Goal: Information Seeking & Learning: Learn about a topic

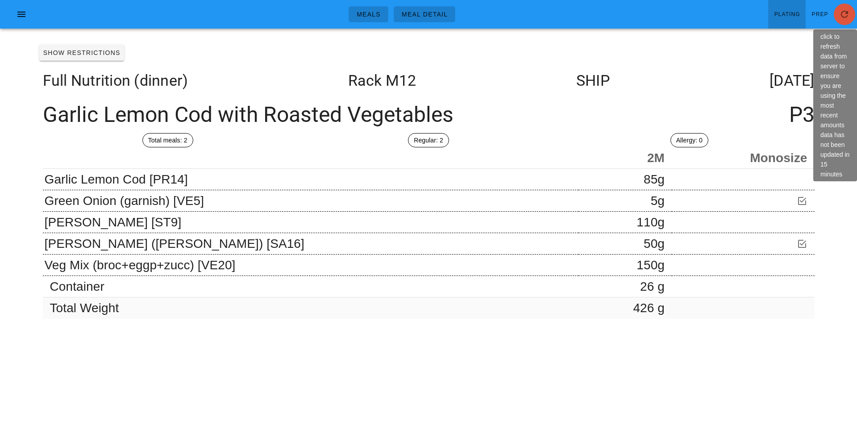
click at [850, 17] on span "button" at bounding box center [844, 14] width 21 height 11
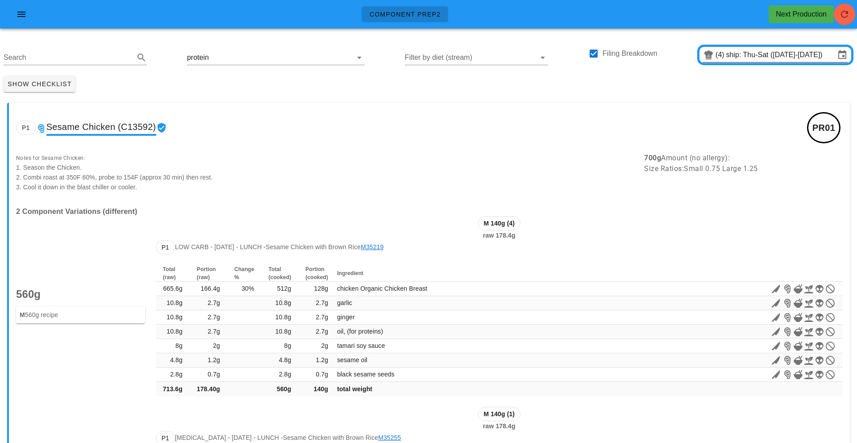
click at [797, 58] on input "ship: Thu-Sat (Aug 28-Aug 30)" at bounding box center [780, 55] width 109 height 14
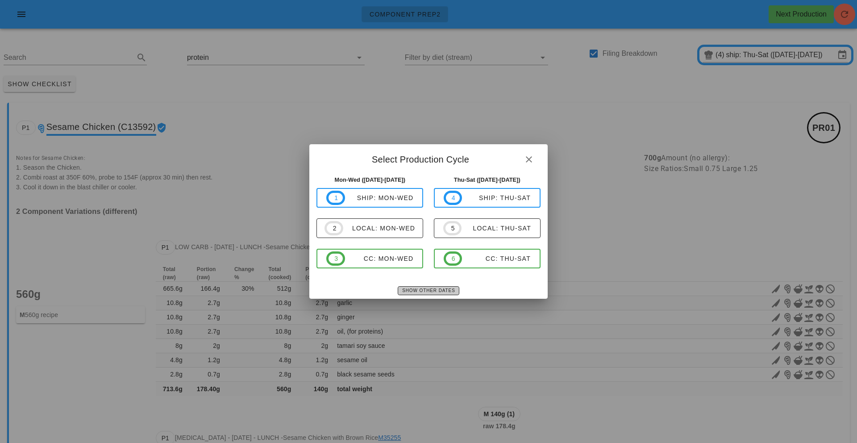
click at [426, 288] on span "Show Other Dates" at bounding box center [428, 290] width 53 height 5
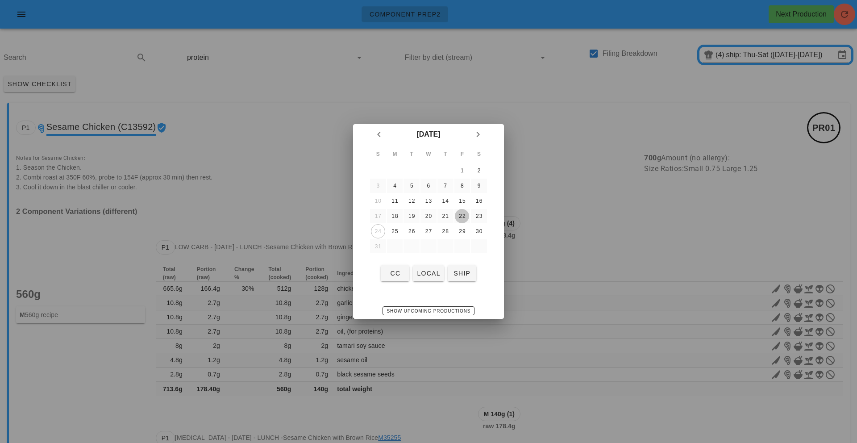
click at [463, 216] on div "22" at bounding box center [462, 216] width 14 height 6
click at [429, 275] on span "local" at bounding box center [428, 273] width 24 height 7
type input "local: Thu-Sat (Aug 21-Aug 23)"
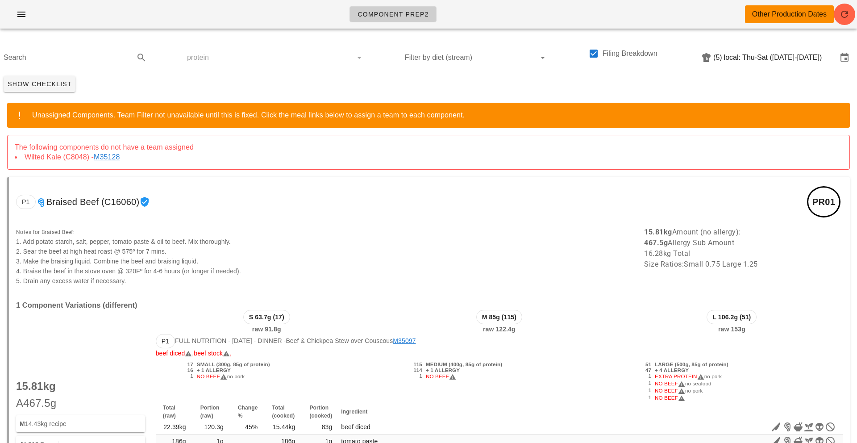
click at [328, 58] on div "Search protein Filter by diet (stream) Filing Breakdown (5) local: Thu-Sat (Aug…" at bounding box center [428, 54] width 857 height 37
click at [351, 57] on div "Search protein Filter by diet (stream) Filing Breakdown (5) local: Thu-Sat (Aug…" at bounding box center [428, 54] width 857 height 37
click at [58, 62] on input "text" at bounding box center [68, 57] width 129 height 14
click at [349, 57] on div "Search protein Filter by diet (stream) Filing Breakdown (5) local: Thu-Sat (Aug…" at bounding box center [428, 54] width 857 height 37
click at [42, 61] on input "Search" at bounding box center [68, 57] width 129 height 14
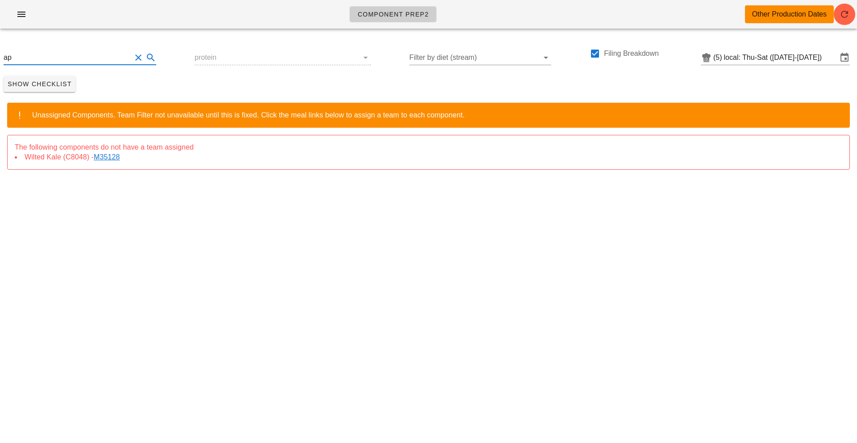
type input "a"
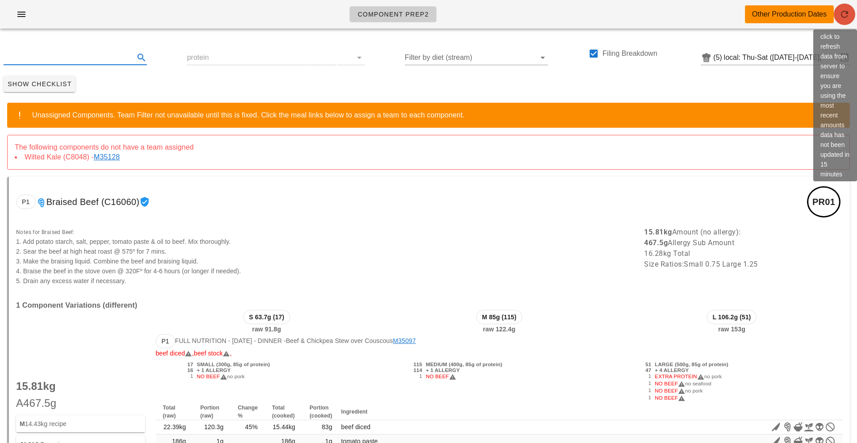
click at [849, 14] on icon "button" at bounding box center [844, 14] width 11 height 11
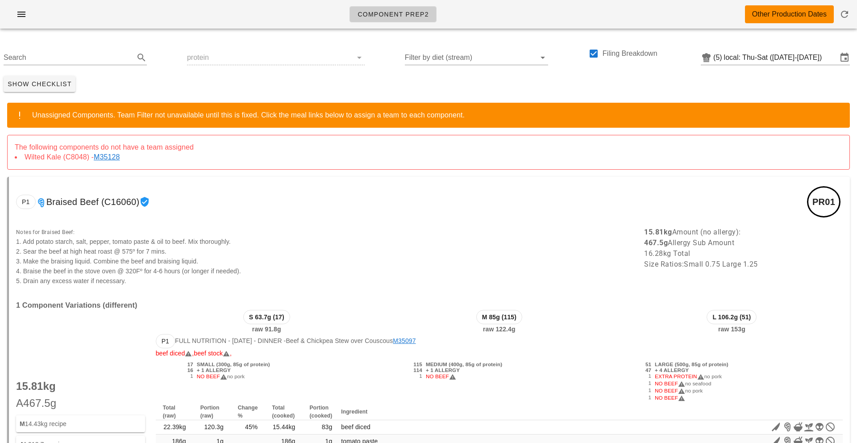
click at [112, 154] on link "M35128" at bounding box center [108, 157] width 29 height 8
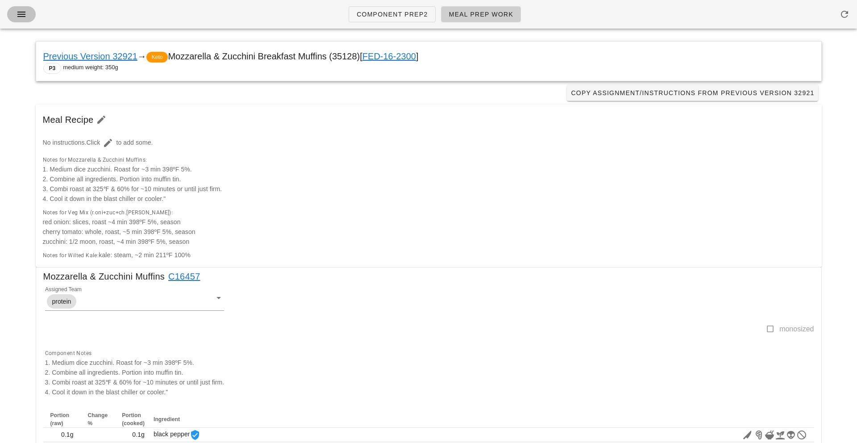
click at [25, 15] on icon "button" at bounding box center [21, 14] width 11 height 11
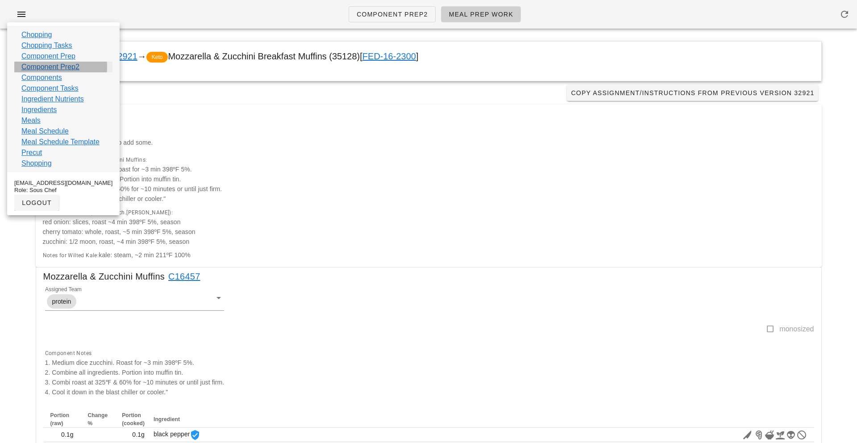
click at [41, 67] on link "Component Prep2" at bounding box center [50, 67] width 58 height 11
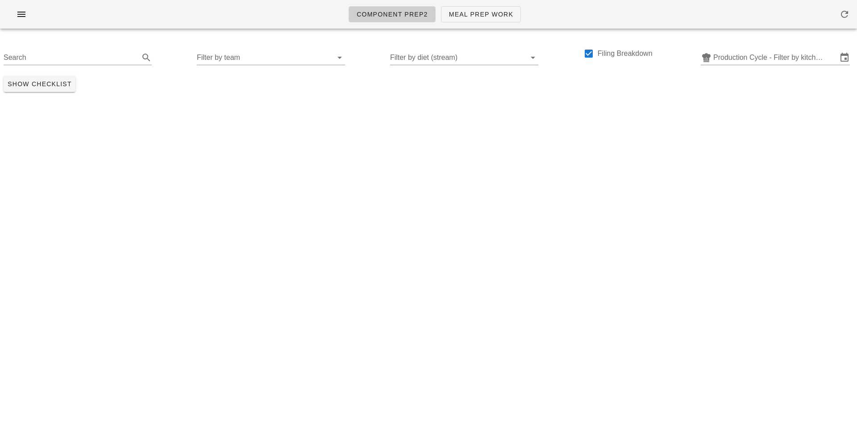
click at [740, 66] on div "Search Filter by team Filter by diet (stream) Filing Breakdown Production Cycle…" at bounding box center [428, 54] width 857 height 37
click at [740, 61] on input "Production Cycle - Filter by kitchen production schedules" at bounding box center [775, 57] width 124 height 14
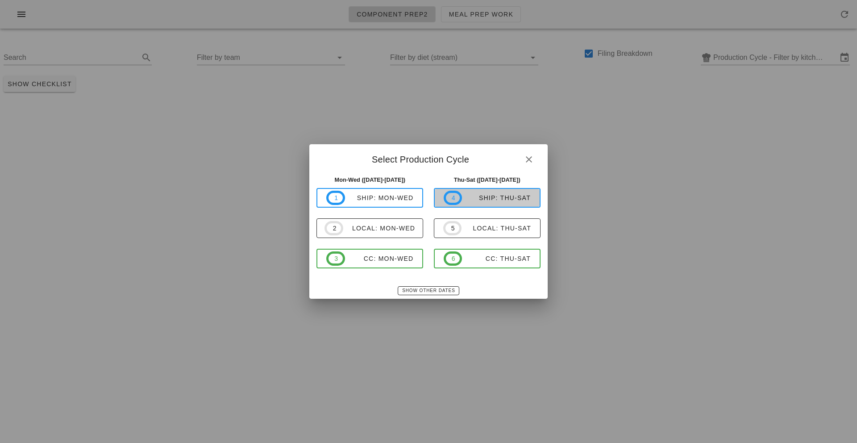
click at [460, 198] on span "4" at bounding box center [453, 198] width 19 height 14
type input "ship: Thu-Sat (Aug 28-Aug 30)"
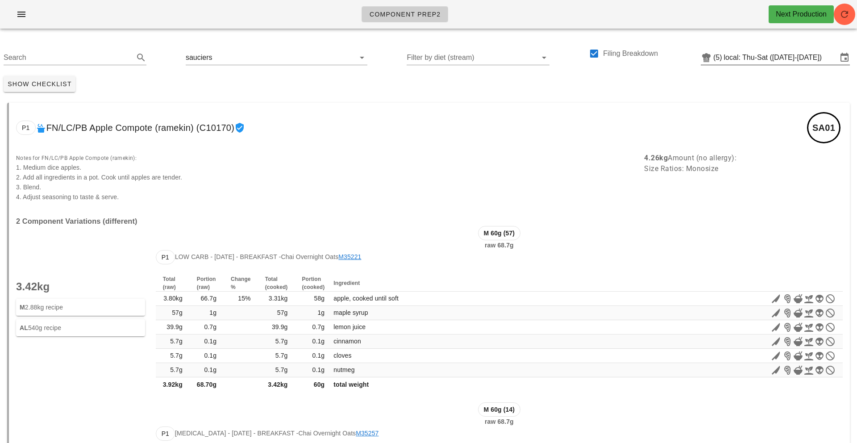
click at [786, 60] on input "local: Thu-Sat ([DATE]-[DATE])" at bounding box center [780, 57] width 113 height 14
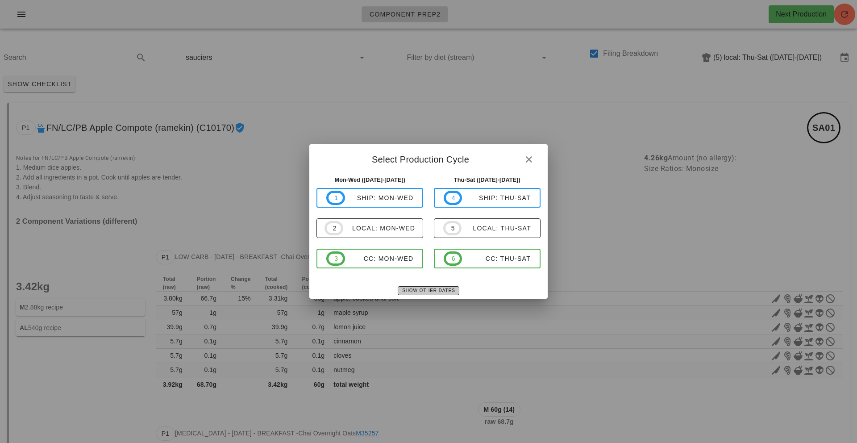
click at [420, 293] on span "Show Other Dates" at bounding box center [428, 290] width 53 height 5
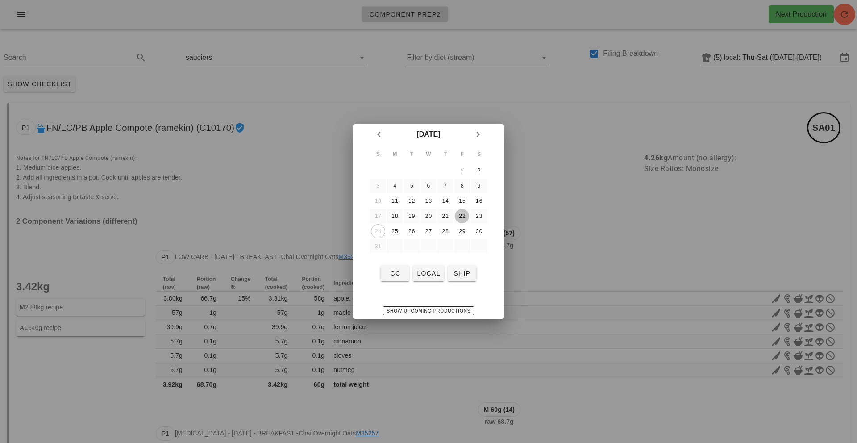
click at [464, 216] on div "22" at bounding box center [462, 216] width 14 height 6
click at [429, 275] on span "local" at bounding box center [428, 273] width 24 height 7
type input "local: Thu-Sat (Aug 21-Aug 23)"
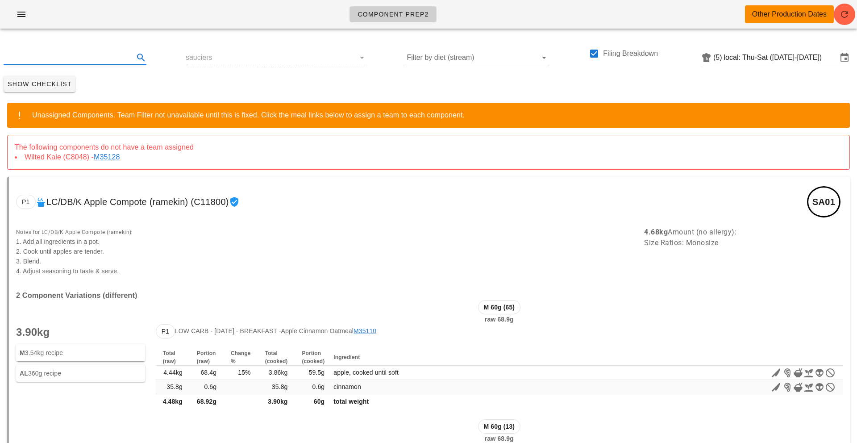
click at [28, 58] on input "text" at bounding box center [68, 57] width 129 height 14
type input "apple"
click at [133, 58] on button "Clear Search" at bounding box center [138, 57] width 11 height 11
click at [797, 15] on div "Other Production Dates" at bounding box center [789, 14] width 75 height 11
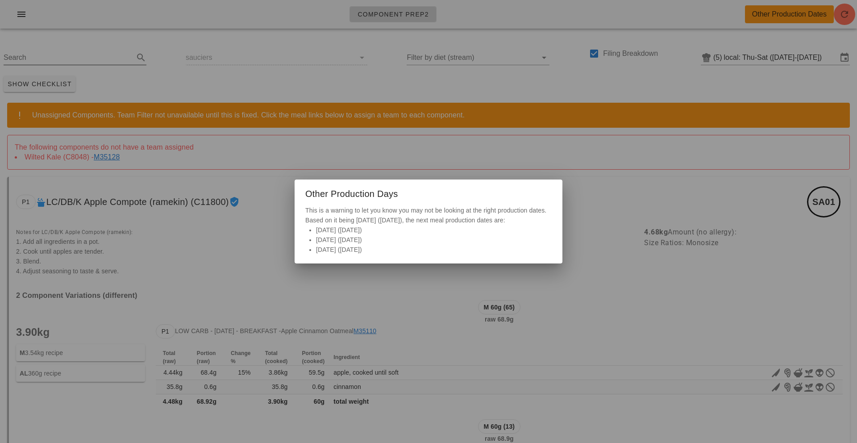
click at [622, 141] on div at bounding box center [428, 221] width 857 height 443
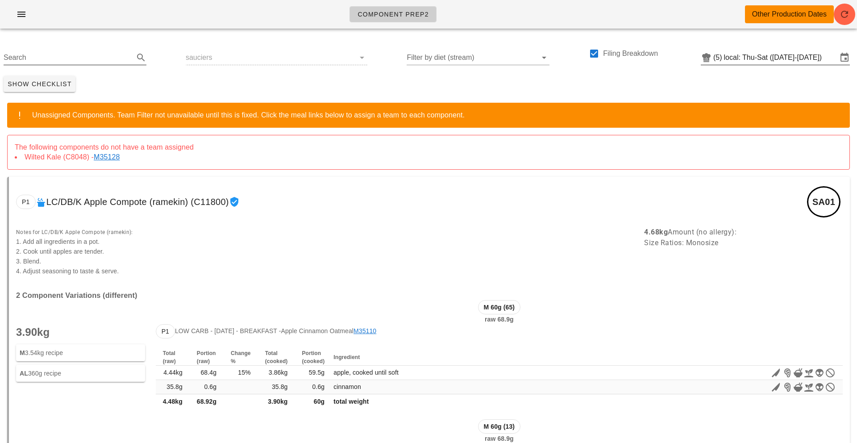
click at [756, 58] on input "local: Thu-Sat (Aug 21-Aug 23)" at bounding box center [780, 57] width 113 height 14
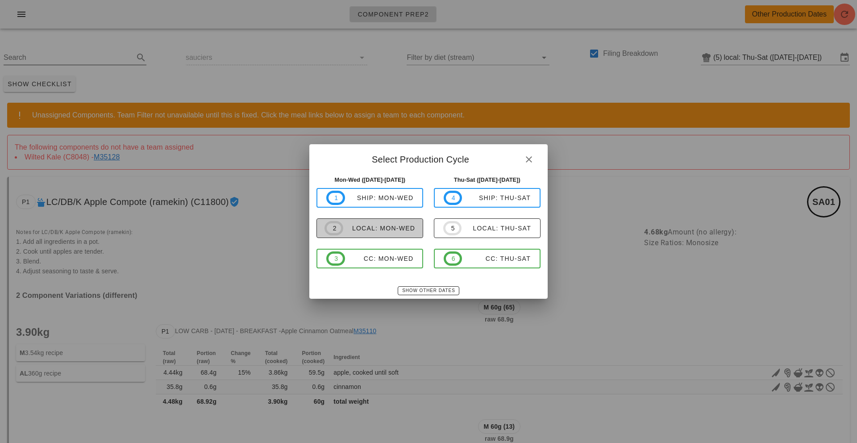
click at [381, 237] on button "2 local: Mon-Wed" at bounding box center [369, 228] width 107 height 20
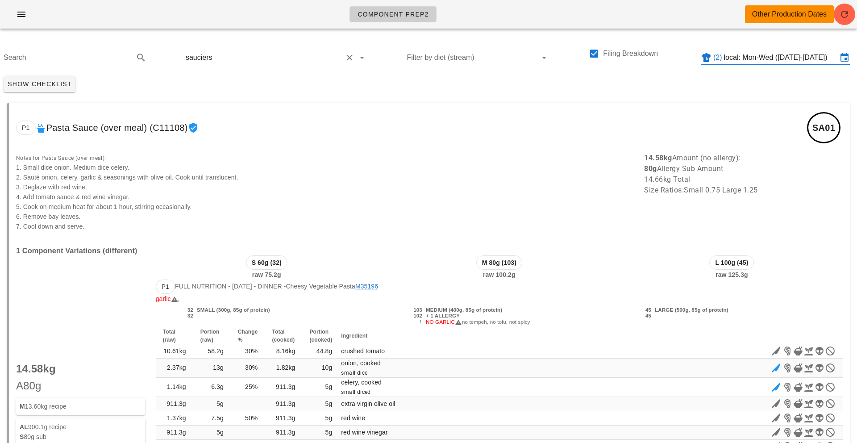
click at [344, 60] on button "Clear Filter by team" at bounding box center [349, 57] width 11 height 11
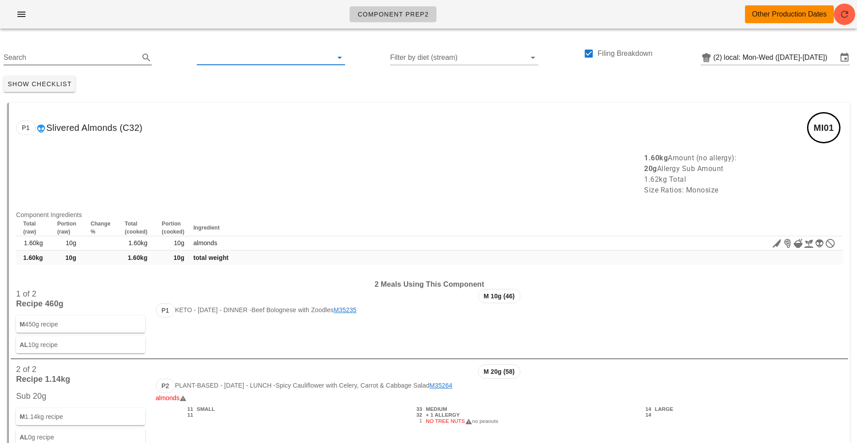
click at [312, 55] on input "text" at bounding box center [264, 57] width 134 height 14
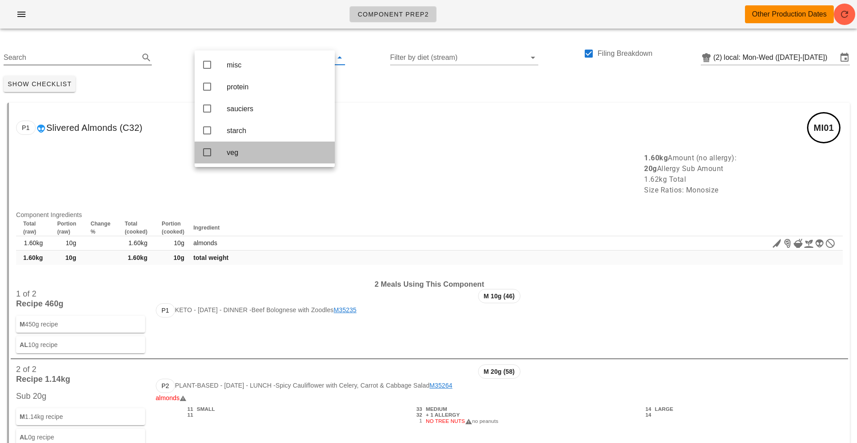
click at [208, 157] on icon at bounding box center [207, 152] width 11 height 11
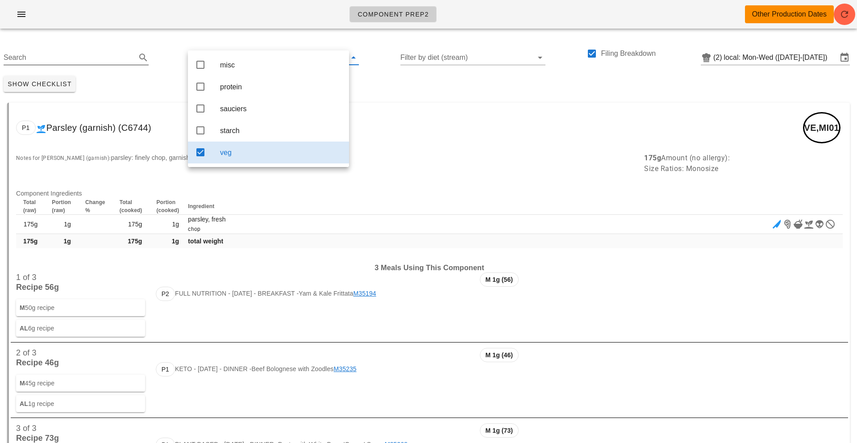
click at [534, 104] on div "P1 Parsley (garnish) (C6744) VE,MI01" at bounding box center [429, 128] width 841 height 50
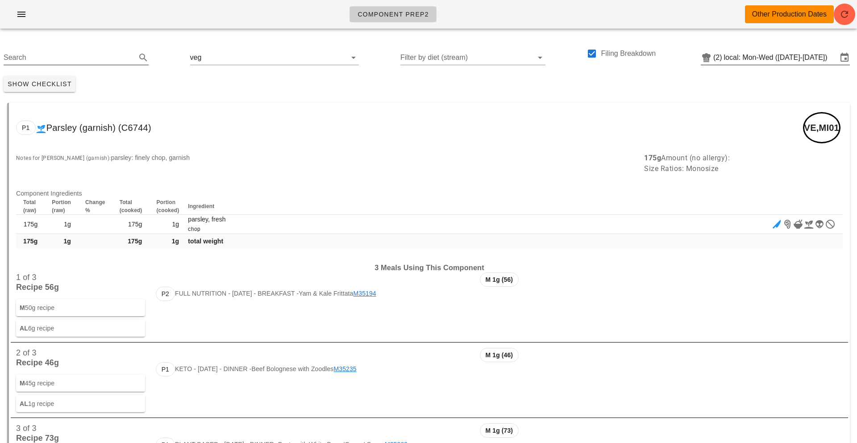
click at [761, 59] on input "local: Mon-Wed (Aug 25-Aug 27)" at bounding box center [780, 57] width 113 height 14
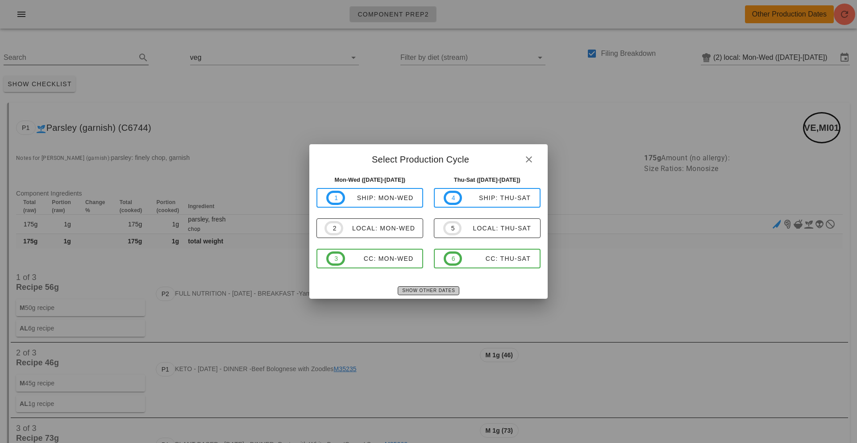
click at [444, 291] on span "Show Other Dates" at bounding box center [428, 290] width 53 height 5
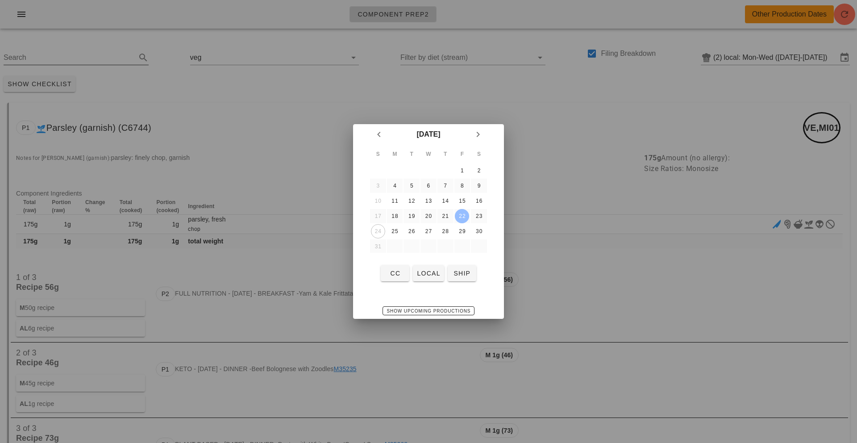
click at [462, 216] on div "22" at bounding box center [462, 216] width 14 height 6
click at [433, 271] on span "local" at bounding box center [428, 273] width 24 height 7
type input "local: Thu-Sat (Aug 21-Aug 23)"
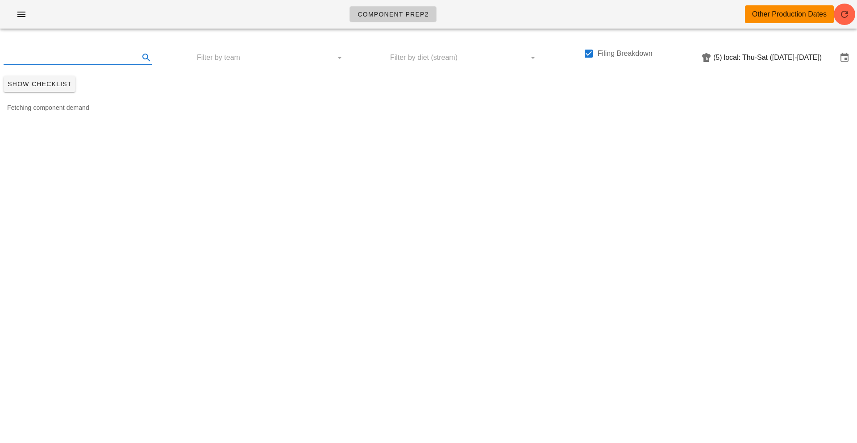
click at [37, 61] on input "text" at bounding box center [71, 57] width 134 height 14
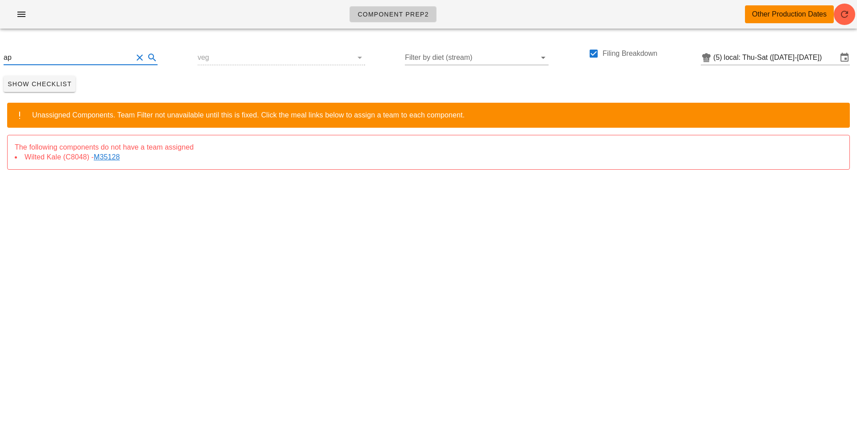
type input "a"
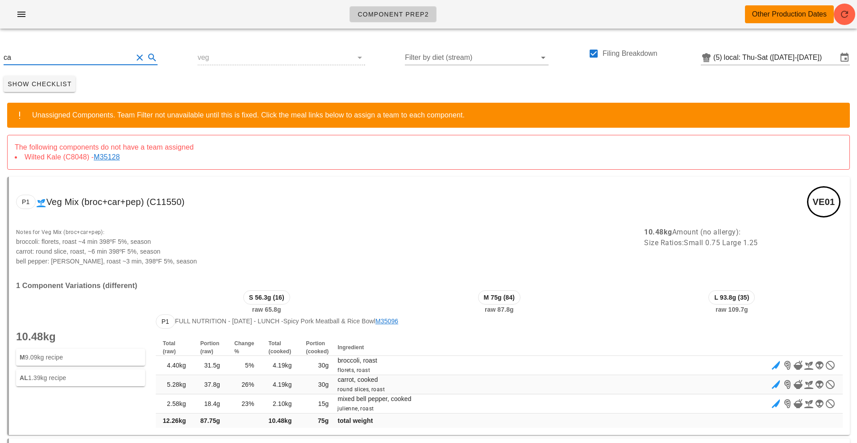
type input "c"
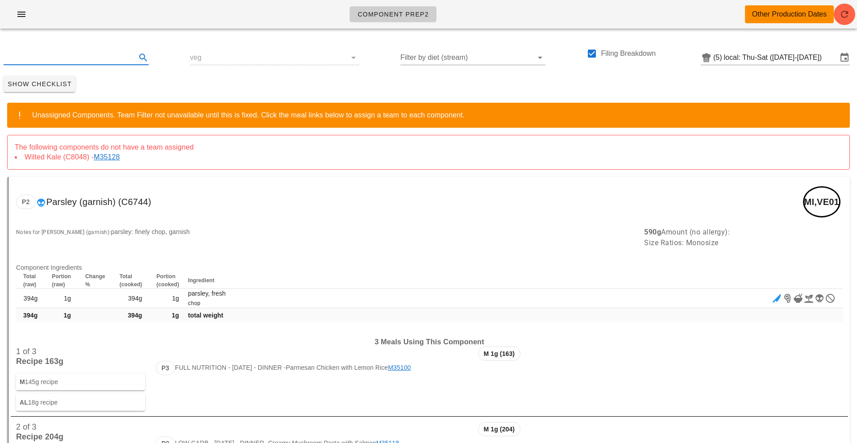
click at [116, 157] on link "M35128" at bounding box center [108, 157] width 29 height 8
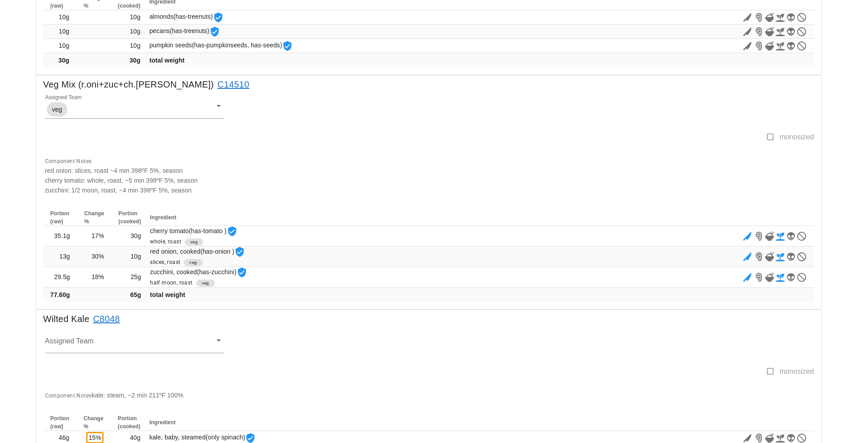
scroll to position [676, 0]
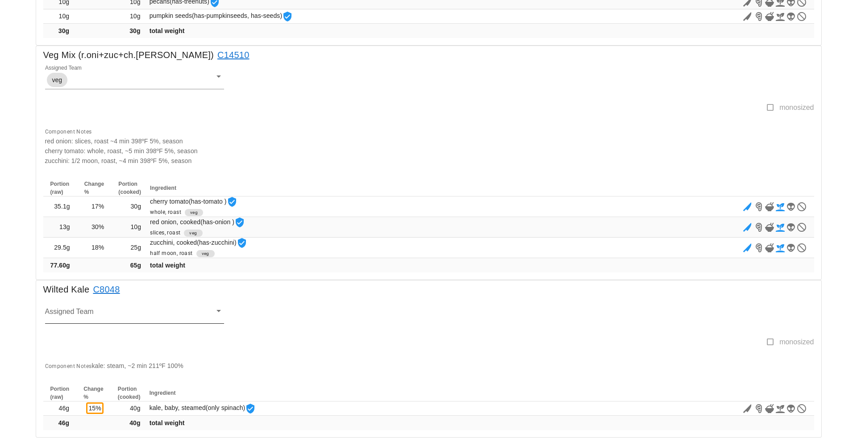
click at [64, 308] on input "Assigned Team" at bounding box center [127, 314] width 165 height 12
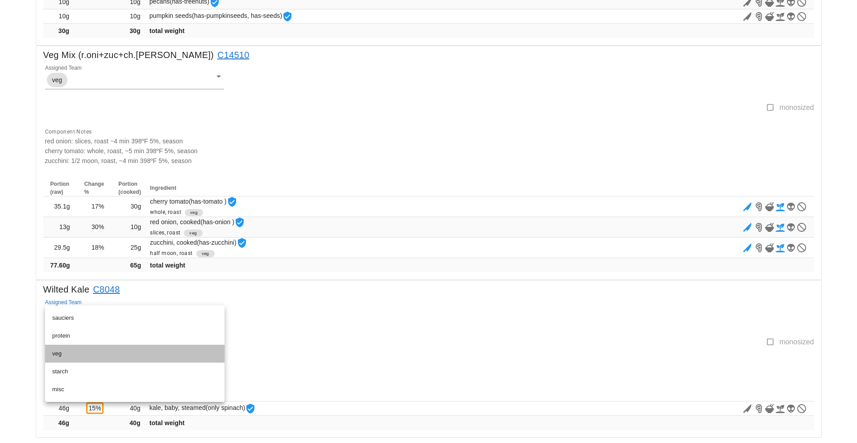
click at [62, 348] on div "veg" at bounding box center [134, 353] width 165 height 14
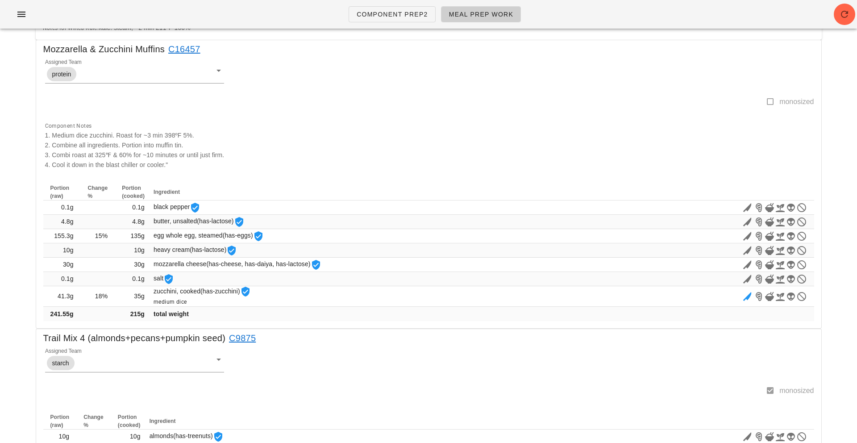
scroll to position [0, 0]
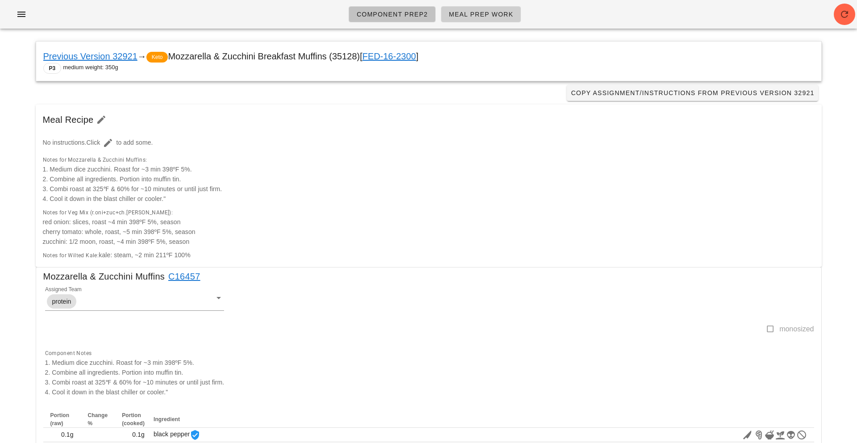
click at [386, 9] on link "Component Prep2" at bounding box center [392, 14] width 87 height 16
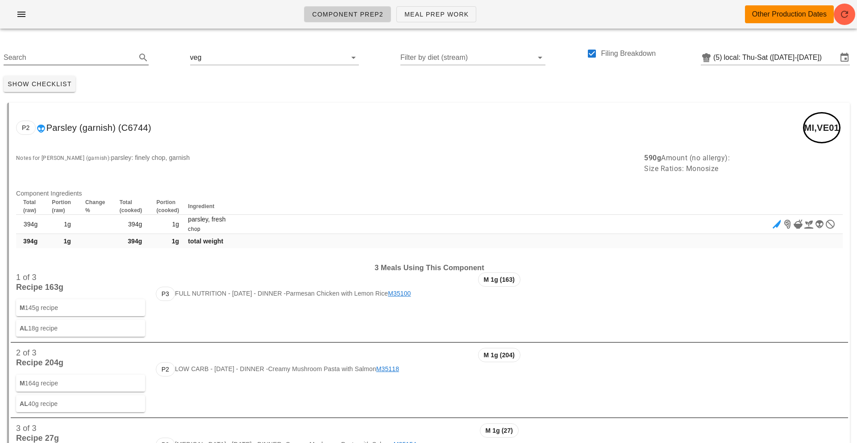
click at [34, 59] on input "Search" at bounding box center [69, 57] width 131 height 14
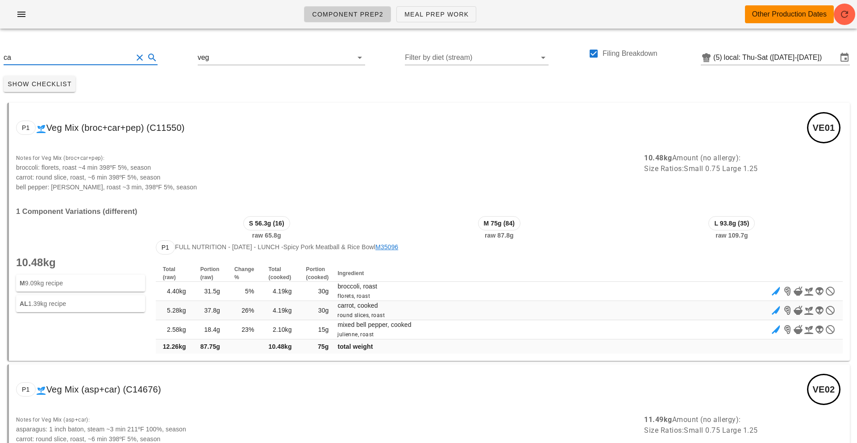
type input "c"
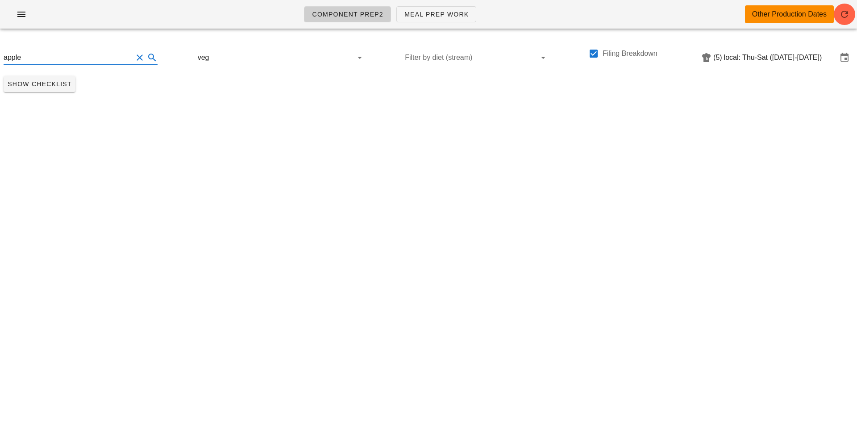
click at [147, 58] on icon at bounding box center [152, 57] width 11 height 11
click at [147, 57] on icon at bounding box center [152, 57] width 11 height 11
click at [147, 61] on icon at bounding box center [152, 57] width 11 height 11
click at [50, 54] on input "apple" at bounding box center [68, 57] width 129 height 14
type input "app"
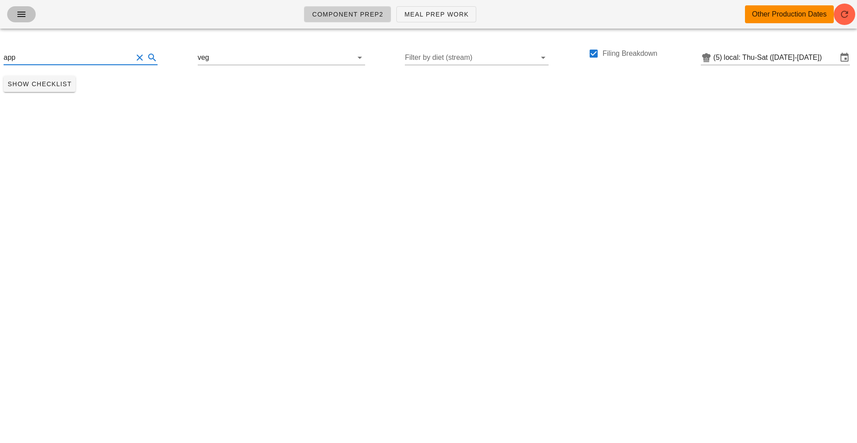
click at [21, 11] on icon "button" at bounding box center [21, 14] width 11 height 11
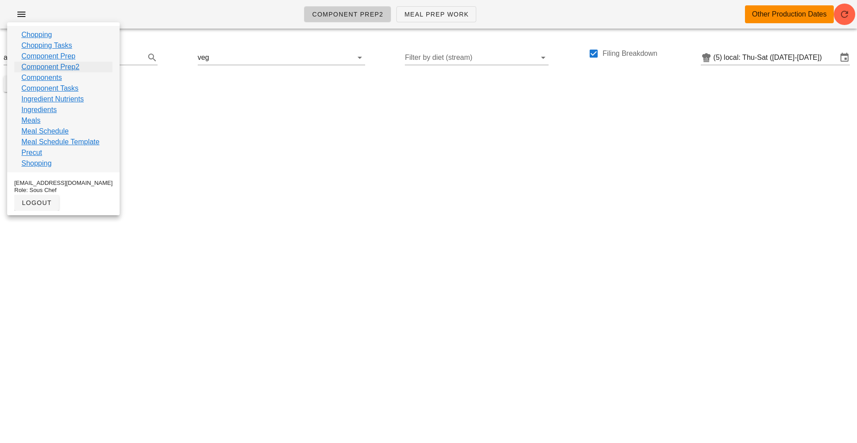
click at [36, 66] on link "Component Prep2" at bounding box center [50, 67] width 58 height 11
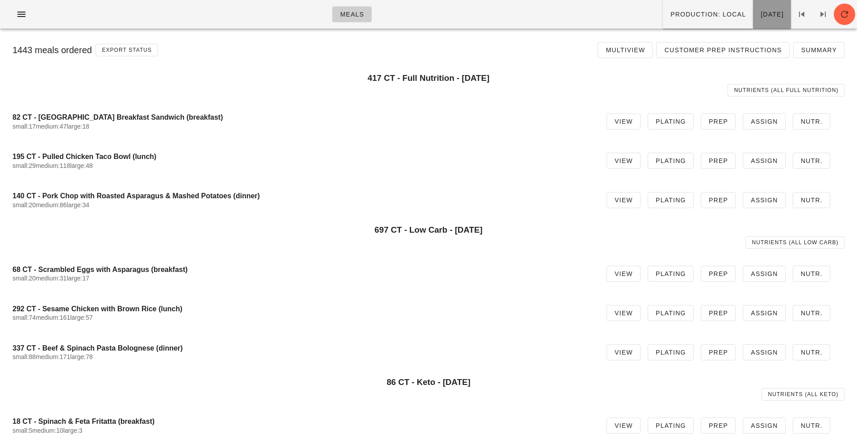
click at [760, 11] on span "Thursday Aug 28" at bounding box center [772, 14] width 24 height 7
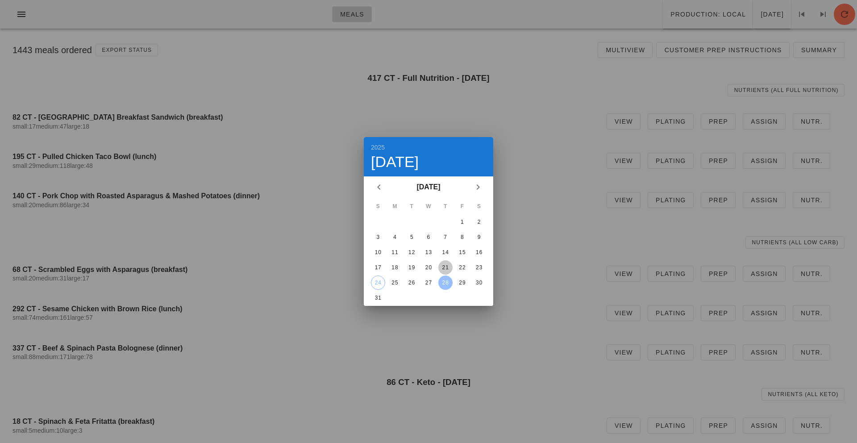
click at [444, 265] on div "21" at bounding box center [445, 267] width 14 height 6
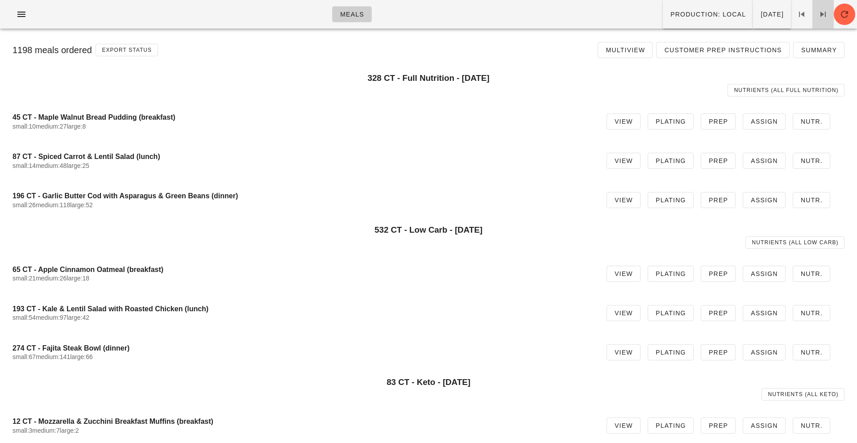
click at [822, 17] on icon at bounding box center [823, 14] width 11 height 11
click at [802, 15] on icon at bounding box center [801, 14] width 11 height 11
click at [631, 274] on span "View" at bounding box center [623, 273] width 19 height 7
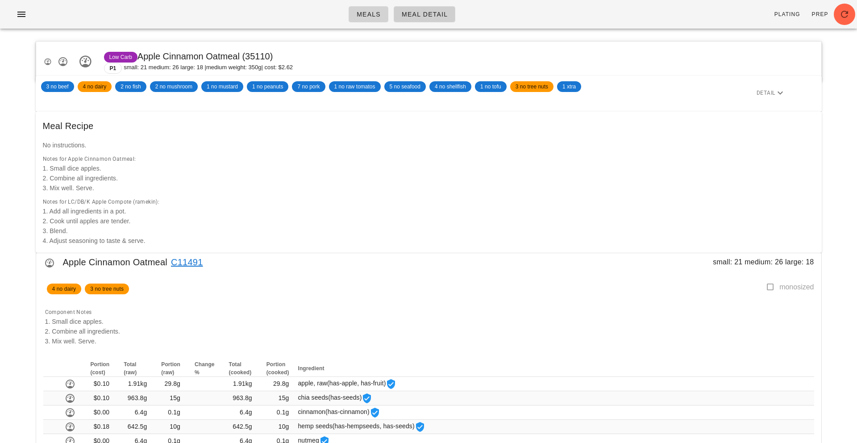
click at [368, 11] on span "Meals" at bounding box center [368, 14] width 25 height 7
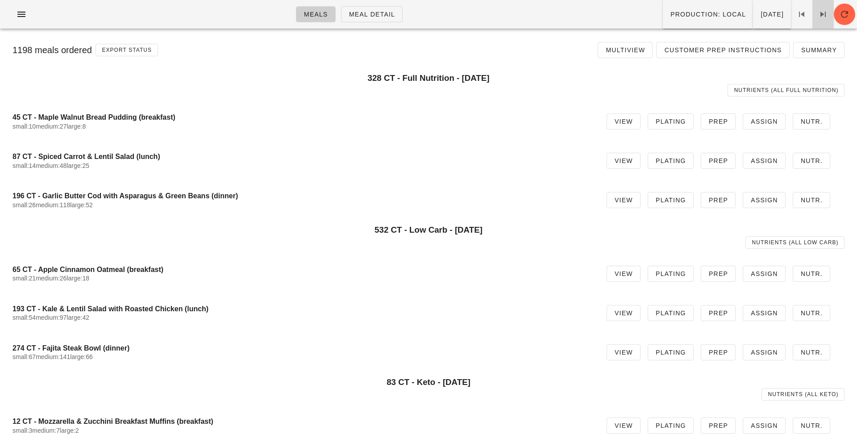
click at [822, 10] on icon at bounding box center [823, 14] width 11 height 11
click at [823, 14] on icon at bounding box center [823, 14] width 11 height 11
click at [827, 13] on icon at bounding box center [823, 14] width 11 height 11
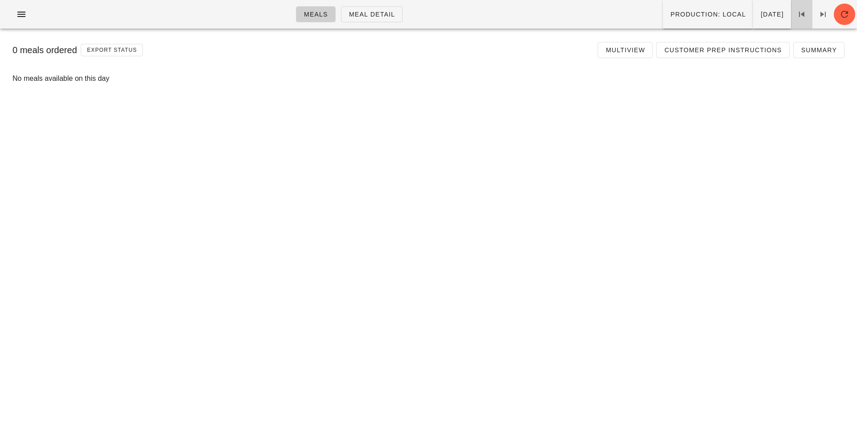
click at [803, 15] on icon at bounding box center [801, 14] width 11 height 11
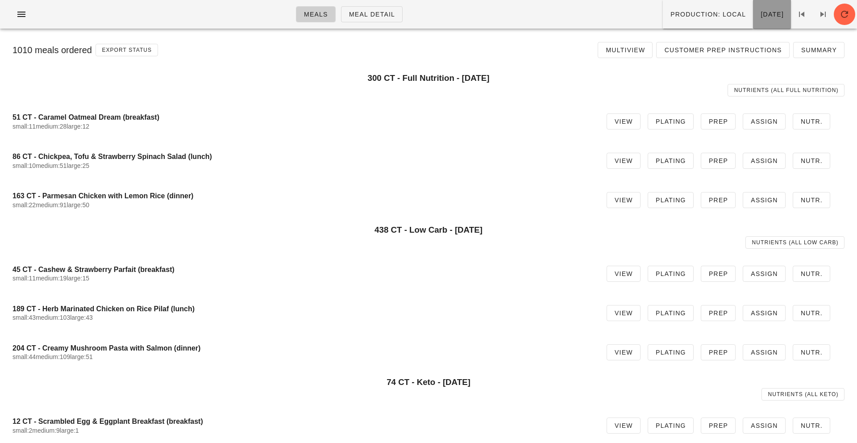
click at [760, 16] on span "Saturday Aug 23" at bounding box center [772, 14] width 24 height 7
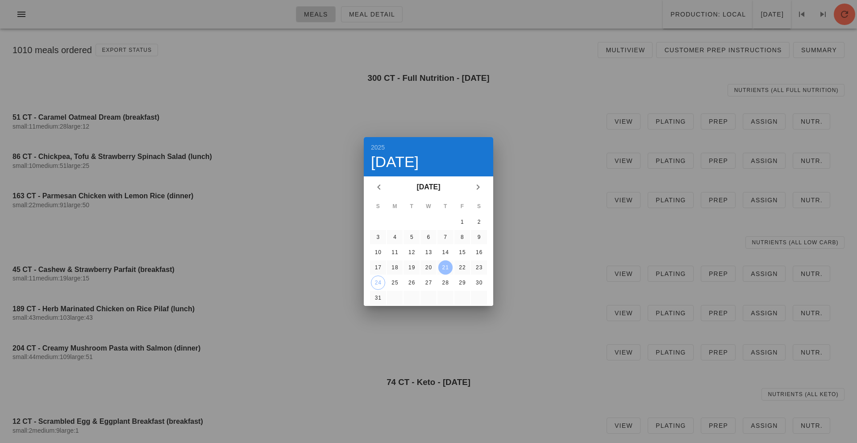
click at [548, 83] on div at bounding box center [428, 221] width 857 height 443
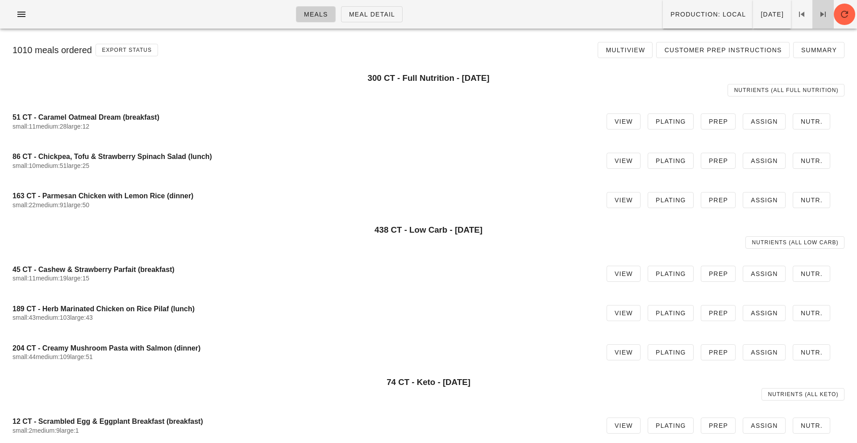
click at [824, 14] on icon at bounding box center [823, 14] width 11 height 11
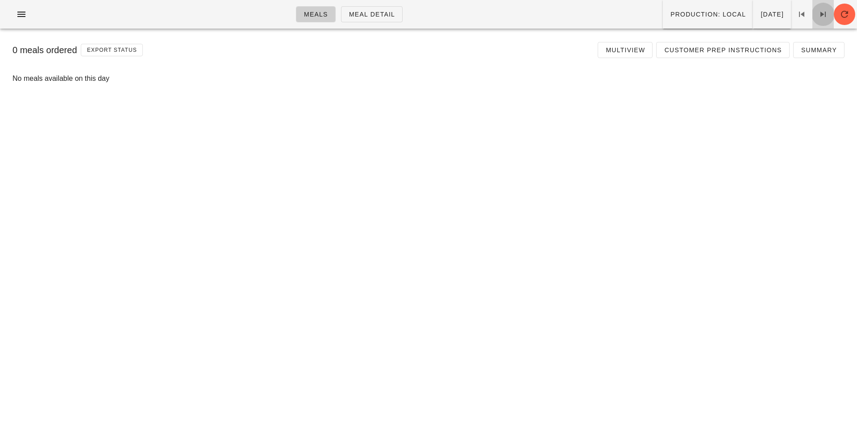
click at [824, 14] on icon at bounding box center [823, 14] width 11 height 11
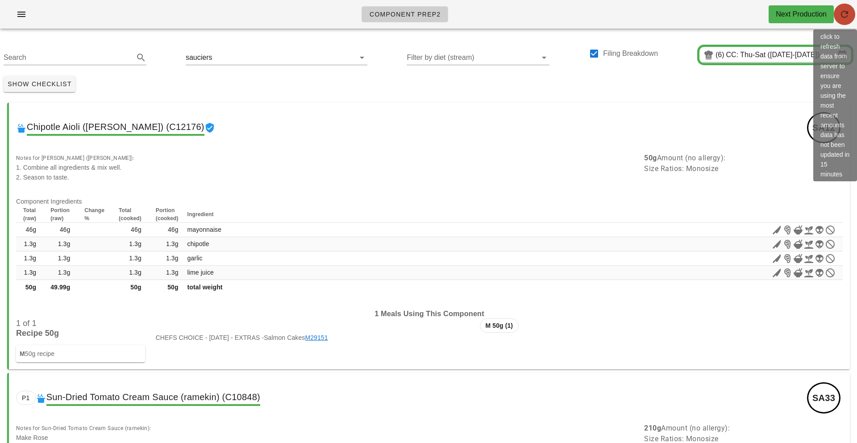
click at [846, 19] on icon "button" at bounding box center [844, 14] width 11 height 11
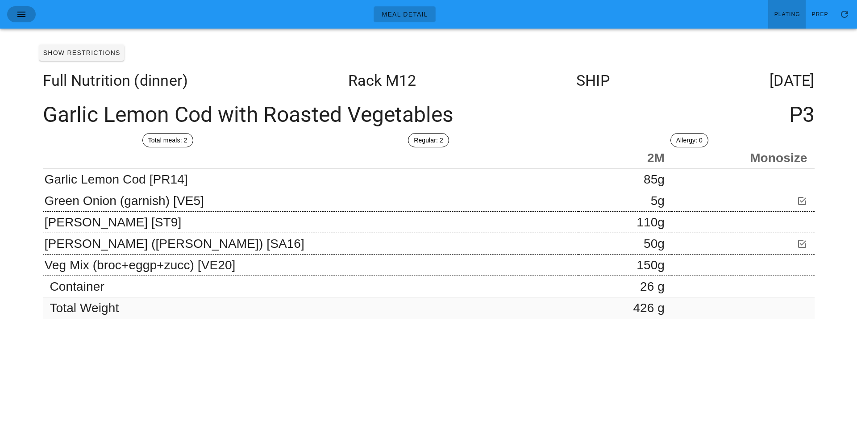
click at [26, 9] on icon "button" at bounding box center [21, 14] width 11 height 11
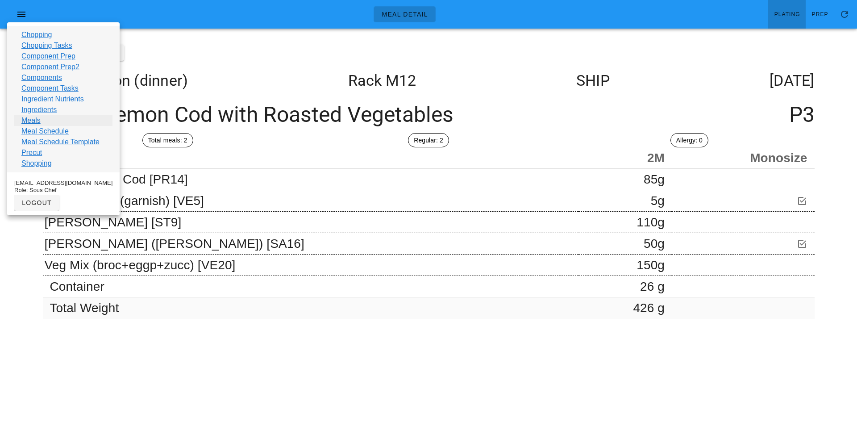
click at [31, 120] on link "Meals" at bounding box center [30, 120] width 19 height 11
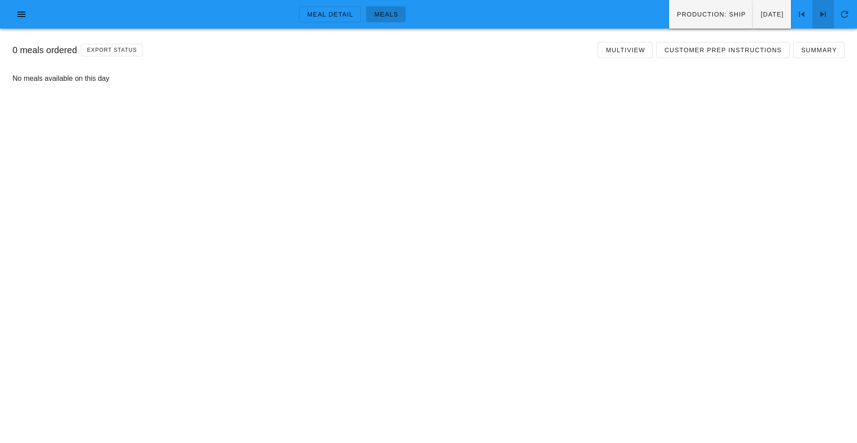
click at [827, 10] on icon at bounding box center [823, 14] width 11 height 11
click at [617, 49] on span "Multiview" at bounding box center [625, 49] width 40 height 7
